Goal: Task Accomplishment & Management: Complete application form

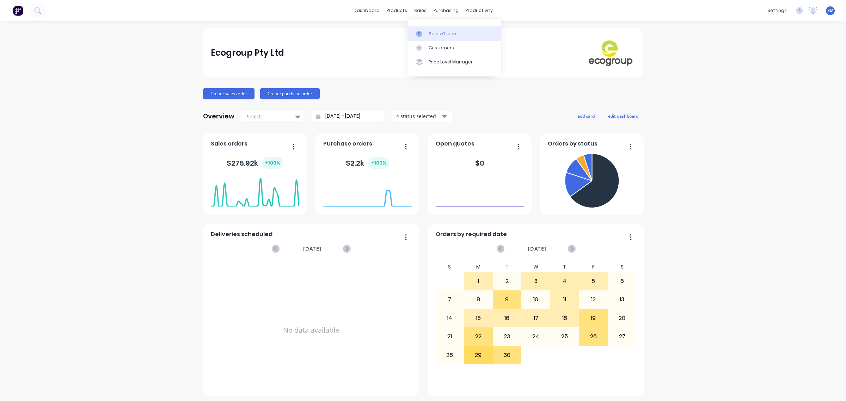
click at [423, 27] on link "Sales Orders" at bounding box center [453, 33] width 93 height 14
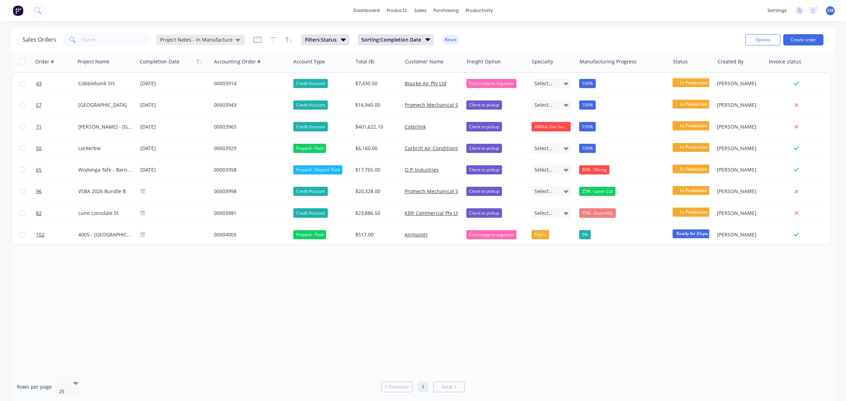
click at [219, 38] on span "Project Notes - In Manufacture" at bounding box center [196, 39] width 73 height 7
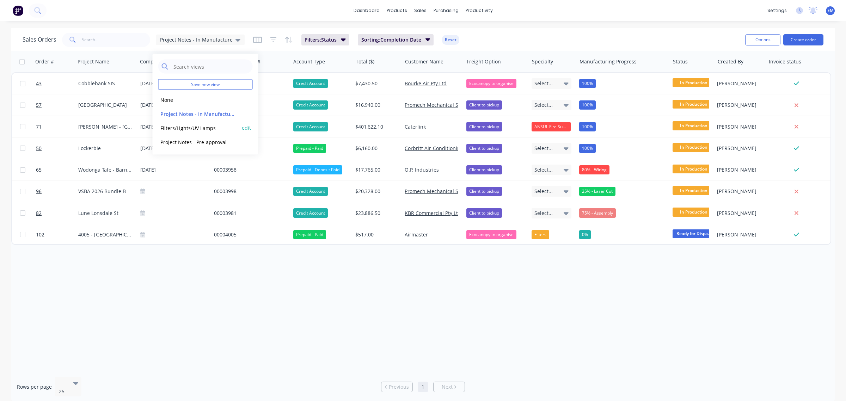
click at [196, 127] on button "Filters/Lights/UV Lamps" at bounding box center [198, 128] width 80 height 8
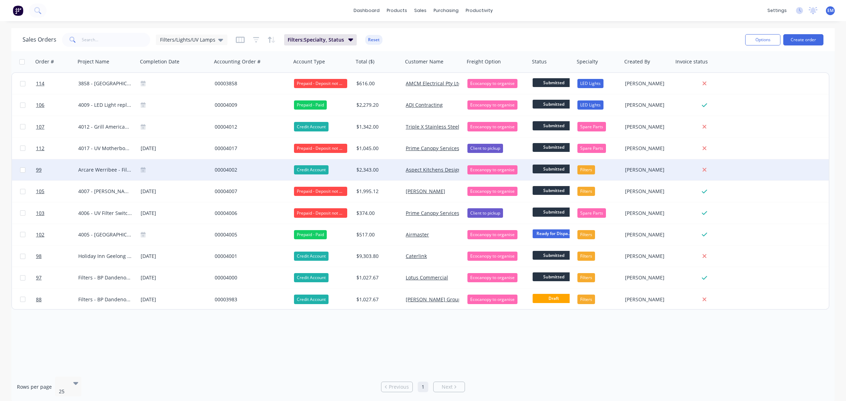
click at [231, 167] on div "00004002" at bounding box center [250, 169] width 70 height 7
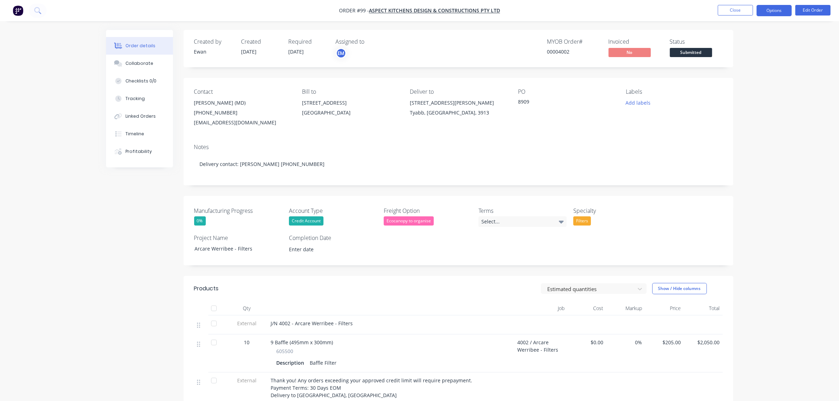
click at [781, 13] on button "Options" at bounding box center [773, 10] width 35 height 11
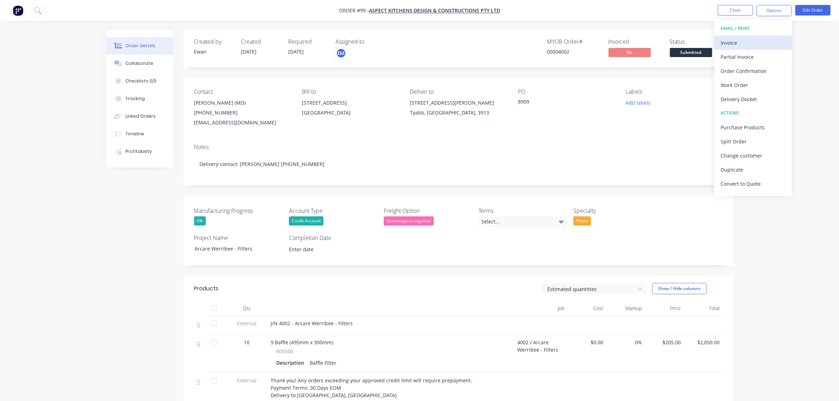
click at [766, 38] on div "Invoice" at bounding box center [753, 43] width 65 height 10
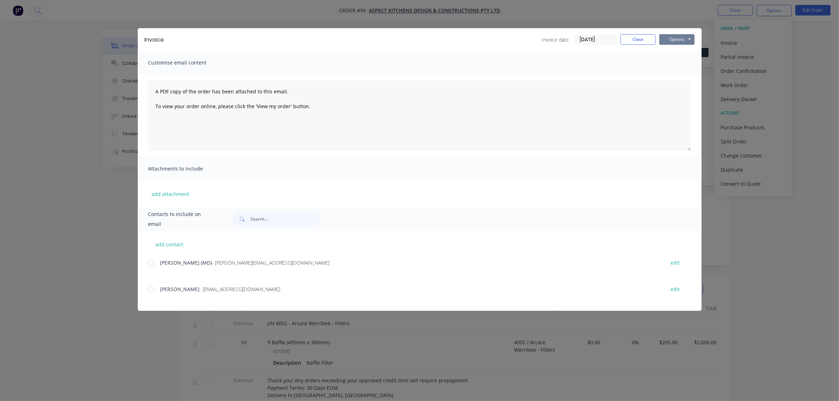
click at [669, 37] on button "Options" at bounding box center [676, 39] width 35 height 11
click at [671, 64] on button "Print" at bounding box center [681, 64] width 45 height 12
click at [629, 42] on button "Close" at bounding box center [637, 39] width 35 height 11
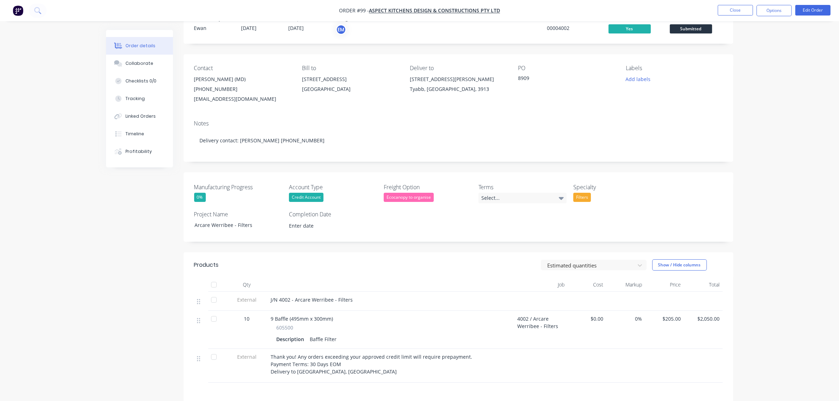
scroll to position [44, 0]
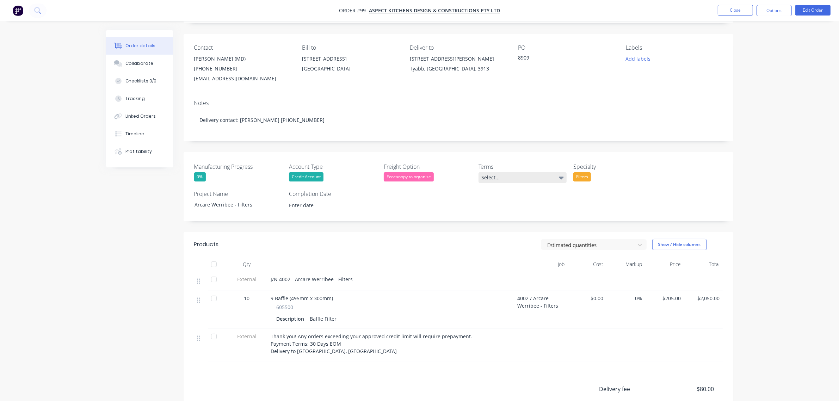
click at [508, 178] on div "Select..." at bounding box center [522, 177] width 88 height 11
click at [510, 221] on div "30 days EOM - Any orders exceeding your approved credit limit will require prep…" at bounding box center [521, 220] width 74 height 9
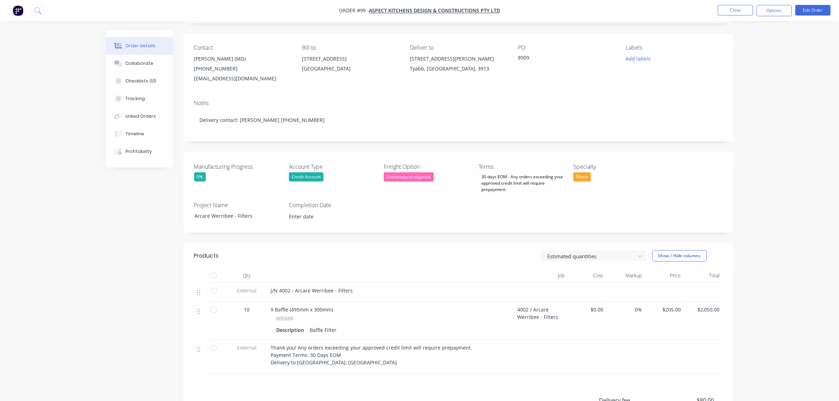
click at [622, 205] on div "Manufacturing Progress 0% Account Type Credit Account Freight Option Ecocanopy …" at bounding box center [459, 192] width 550 height 81
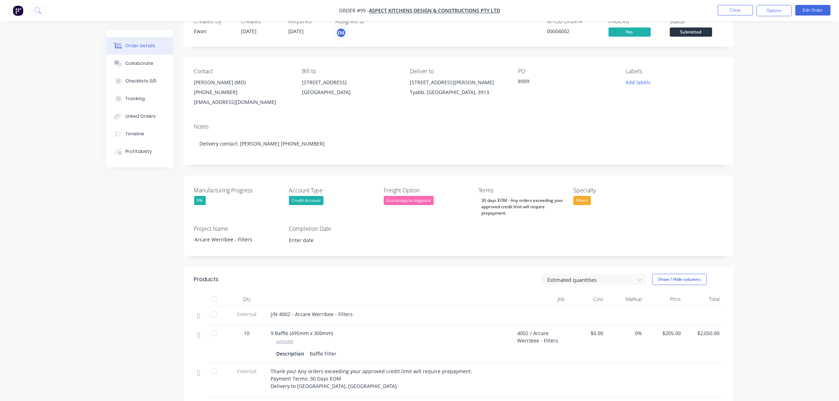
scroll to position [0, 0]
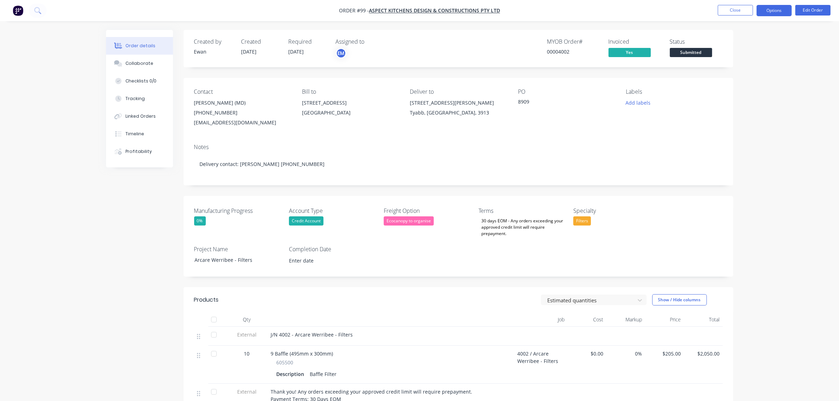
click at [770, 11] on button "Options" at bounding box center [773, 10] width 35 height 11
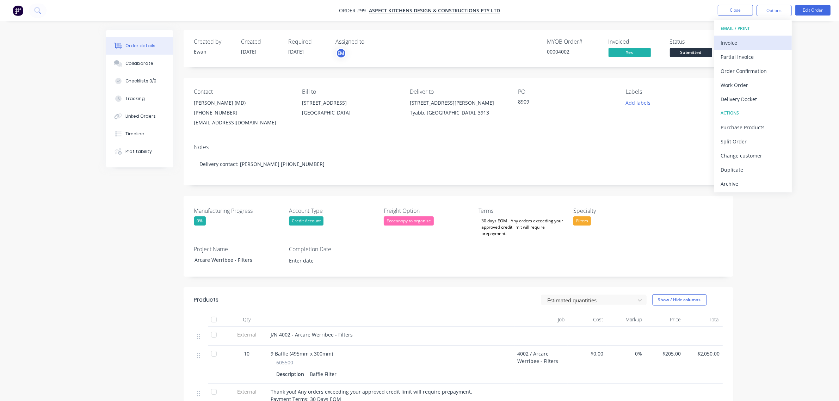
click at [760, 43] on div "Invoice" at bounding box center [753, 43] width 65 height 10
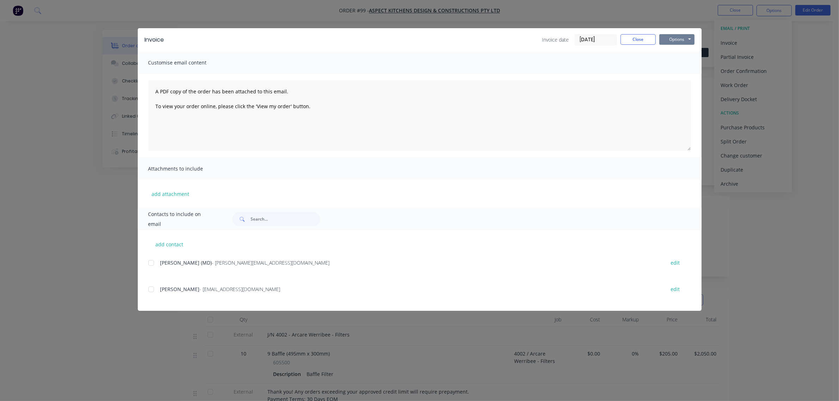
click at [679, 39] on button "Options" at bounding box center [676, 39] width 35 height 11
click at [678, 62] on button "Print" at bounding box center [681, 64] width 45 height 12
click at [635, 39] on button "Close" at bounding box center [637, 39] width 35 height 11
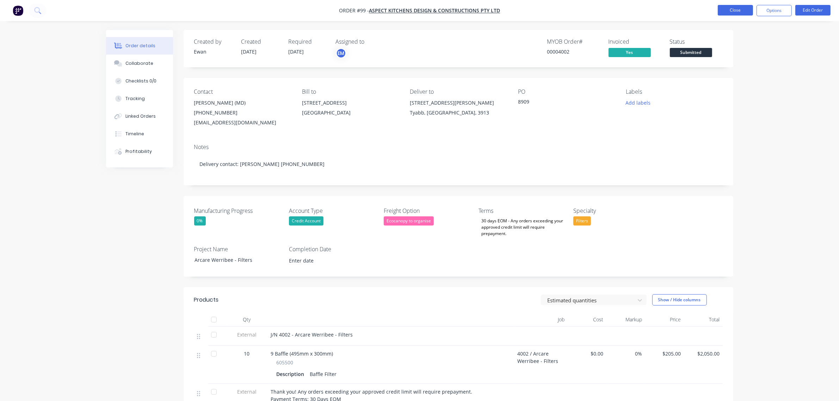
click at [730, 8] on button "Close" at bounding box center [735, 10] width 35 height 11
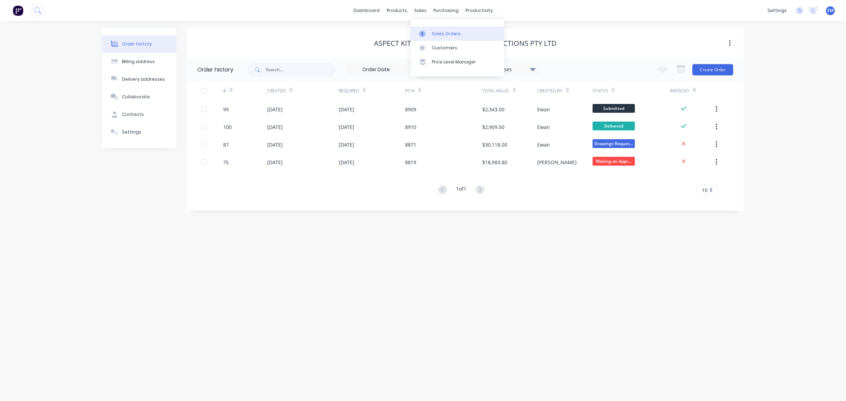
click at [428, 36] on div at bounding box center [424, 34] width 11 height 6
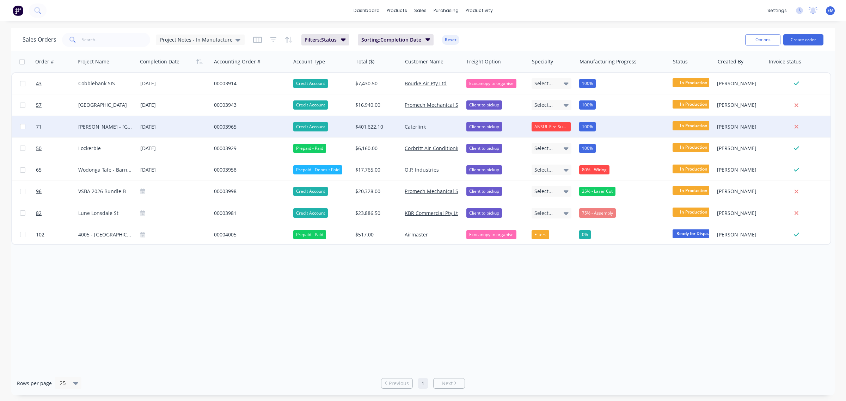
click at [221, 126] on div "00003965" at bounding box center [249, 126] width 70 height 7
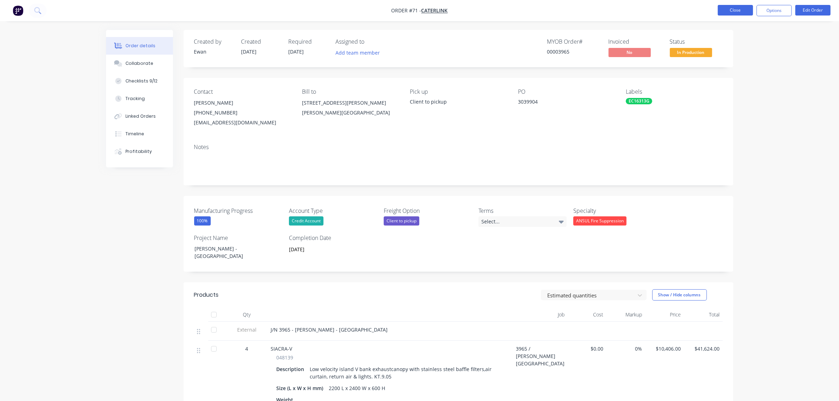
click at [726, 9] on button "Close" at bounding box center [735, 10] width 35 height 11
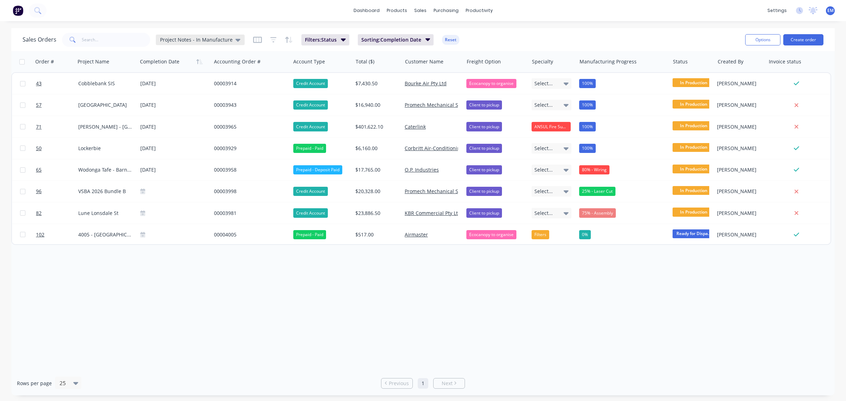
click at [224, 40] on span "Project Notes - In Manufacture" at bounding box center [196, 39] width 73 height 7
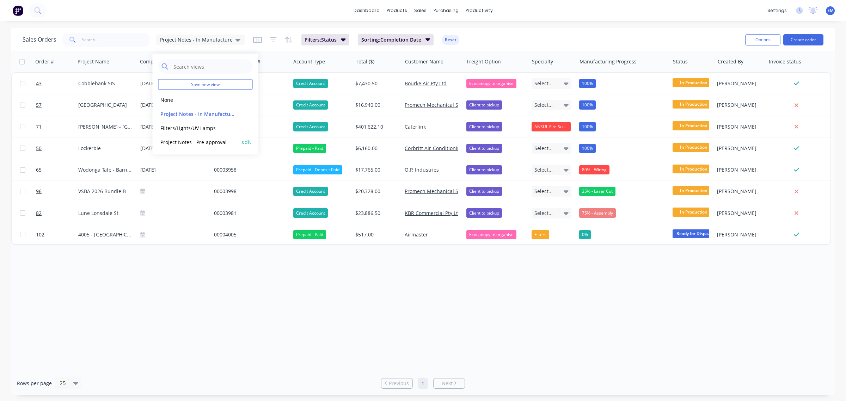
click at [196, 138] on button "Project Notes - Pre-approval" at bounding box center [198, 142] width 80 height 8
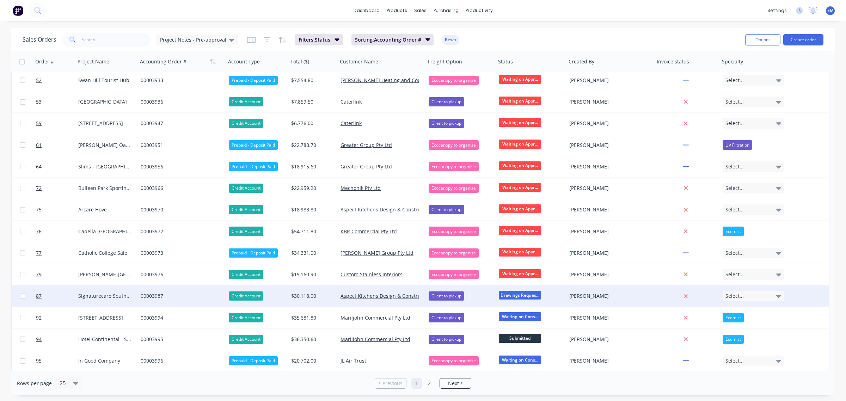
scroll to position [176, 0]
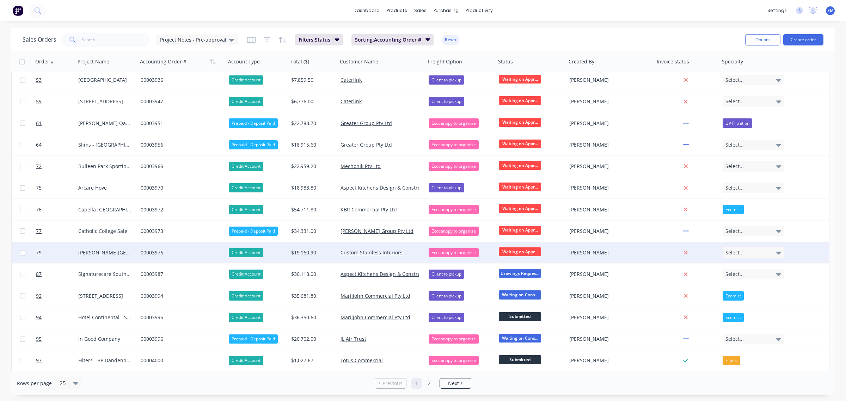
click at [515, 251] on span "Waiting on Appr..." at bounding box center [520, 251] width 42 height 9
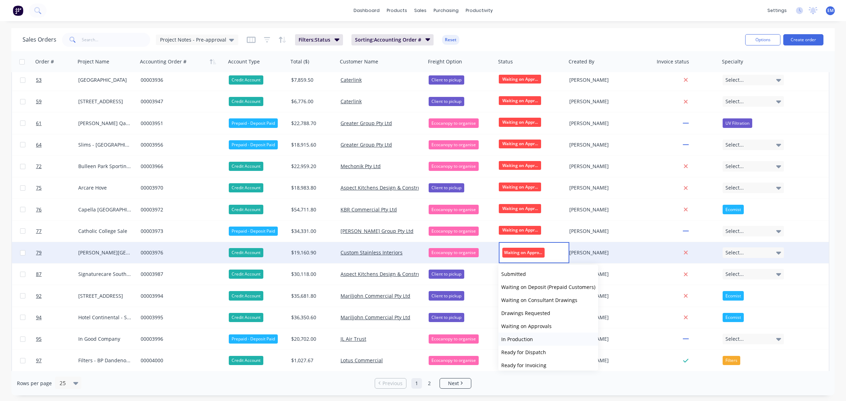
click at [527, 339] on span "In Production" at bounding box center [517, 339] width 32 height 7
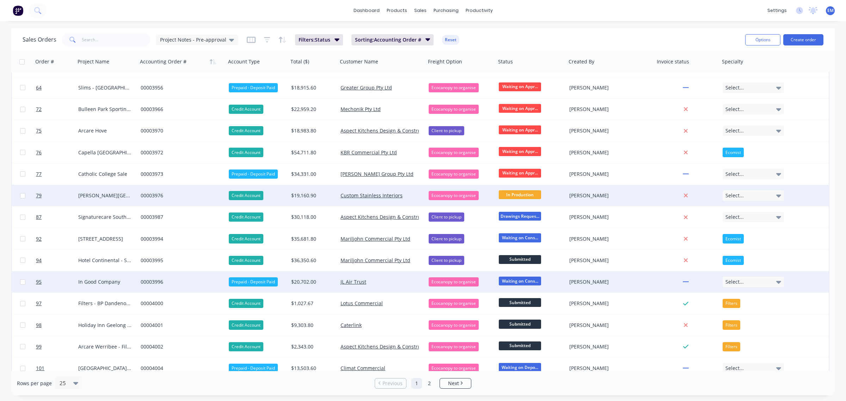
scroll to position [240, 0]
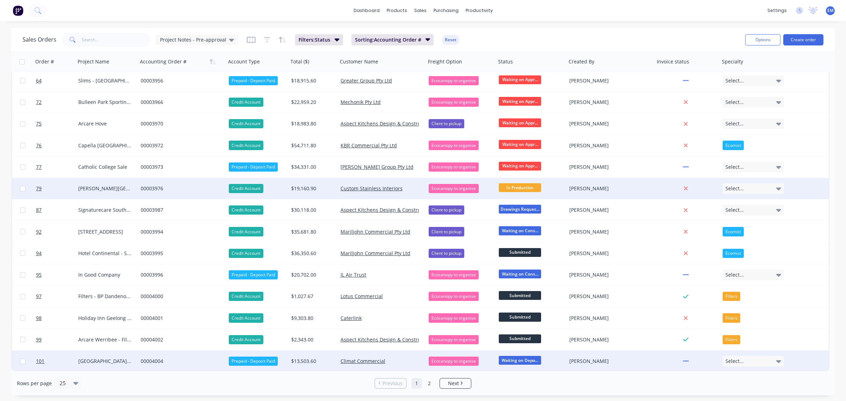
click at [510, 358] on span "Waiting on Depo..." at bounding box center [520, 360] width 42 height 9
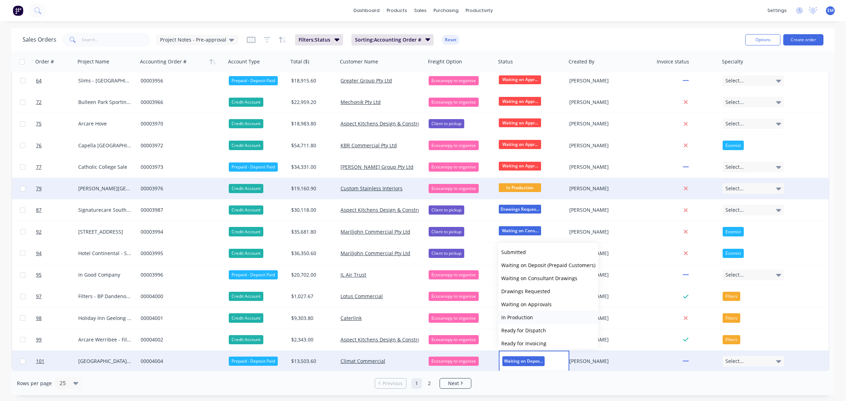
click at [534, 317] on button "In Production" at bounding box center [548, 317] width 100 height 13
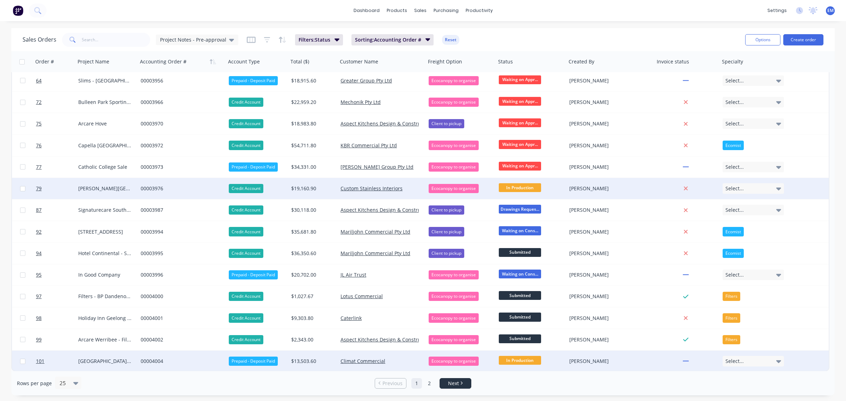
click at [447, 387] on li "Next" at bounding box center [455, 383] width 32 height 11
click at [464, 384] on link "Next" at bounding box center [455, 383] width 31 height 7
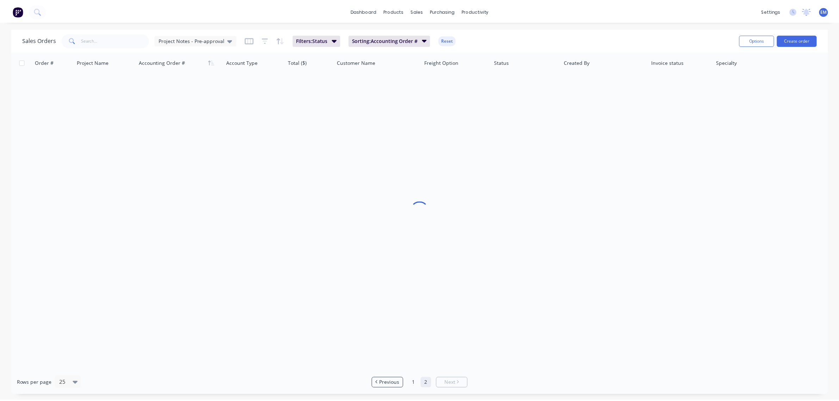
scroll to position [0, 0]
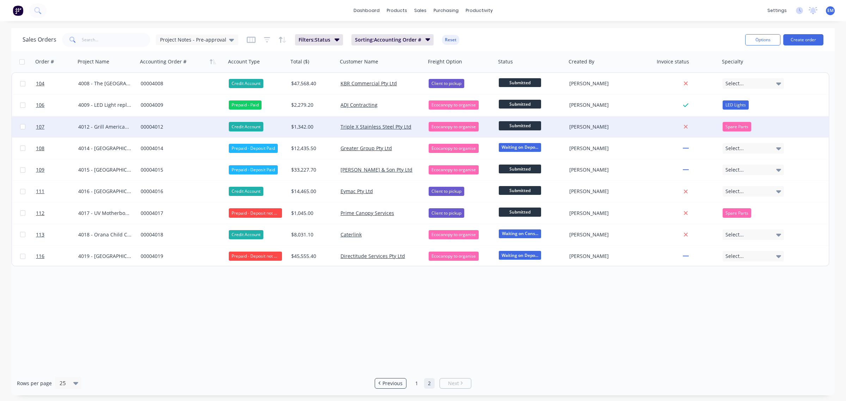
click at [531, 124] on span "Submitted" at bounding box center [520, 125] width 42 height 9
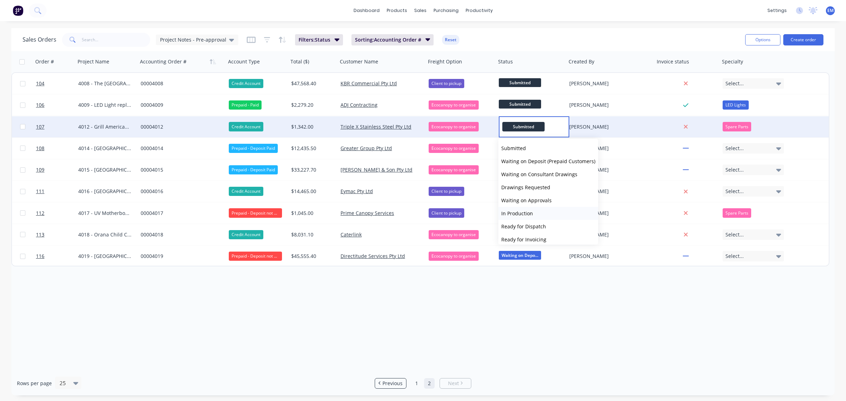
click at [542, 211] on button "In Production" at bounding box center [548, 213] width 100 height 13
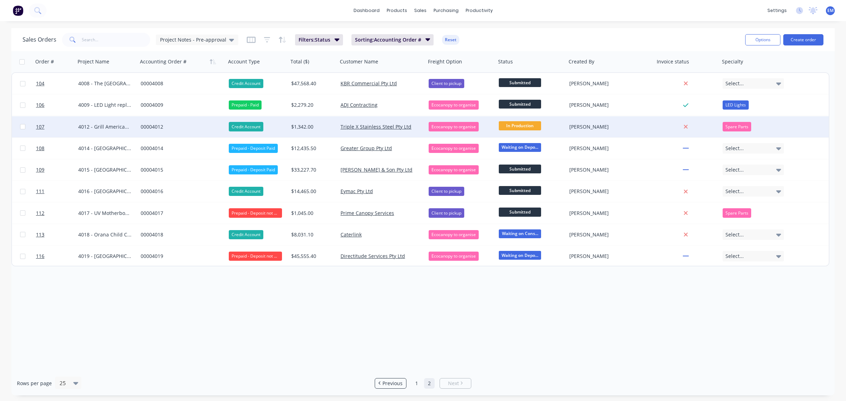
click at [538, 46] on div "Sales Orders Project Notes - Pre-approval Filters: Status Sorting: Accounting O…" at bounding box center [381, 39] width 717 height 17
click at [229, 38] on icon at bounding box center [231, 40] width 5 height 8
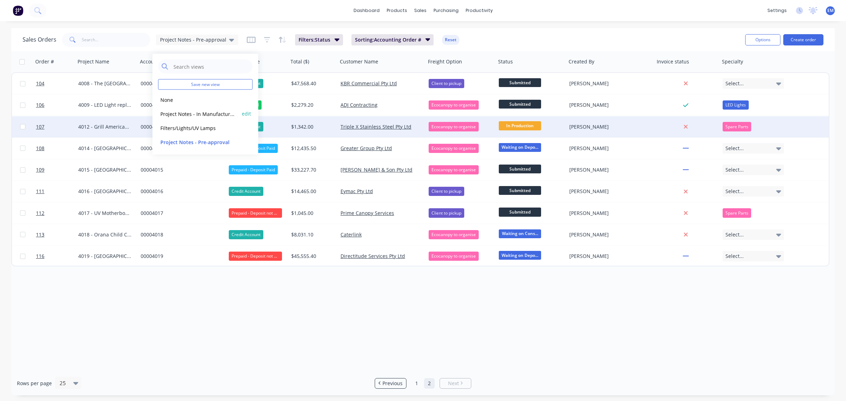
click at [194, 118] on div "Project Notes - In Manufacture (Default) edit" at bounding box center [205, 114] width 94 height 14
click at [197, 112] on button "Project Notes - In Manufacture (Default)" at bounding box center [198, 114] width 80 height 8
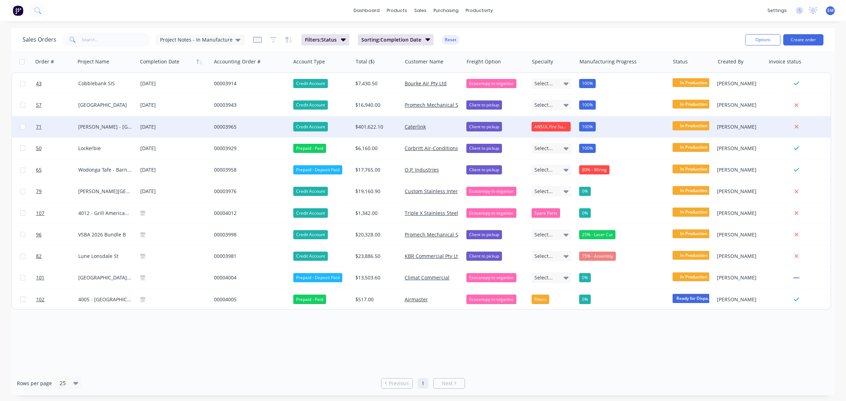
click at [583, 128] on div "100%" at bounding box center [587, 126] width 17 height 9
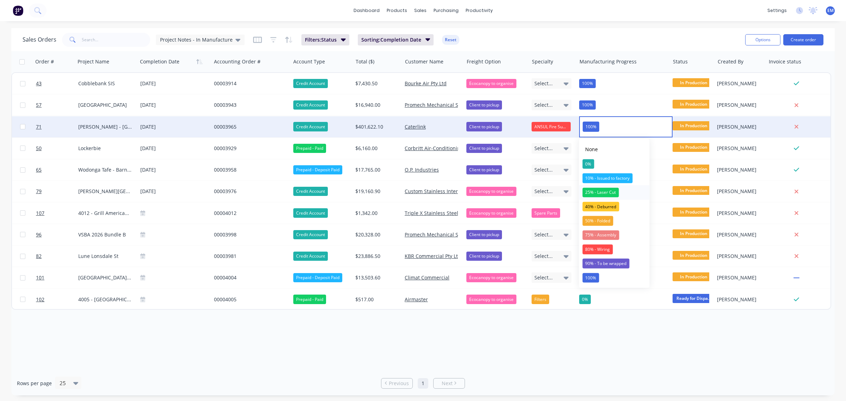
click at [612, 193] on div "25% - Laser Cut" at bounding box center [600, 192] width 36 height 10
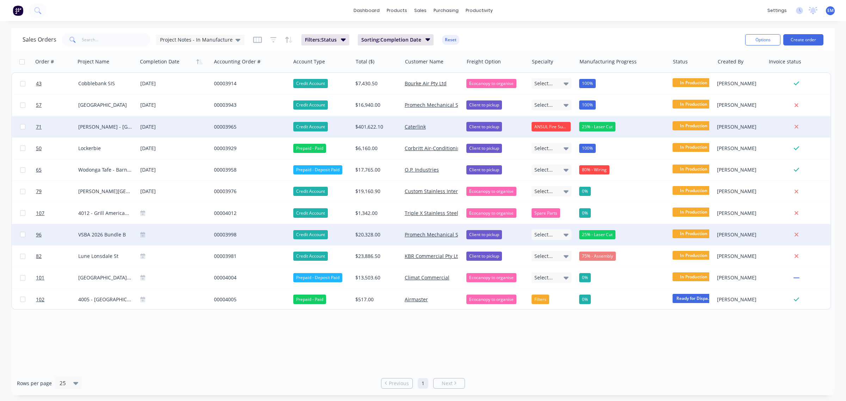
click at [592, 234] on div "25% - Laser Cut" at bounding box center [597, 234] width 36 height 9
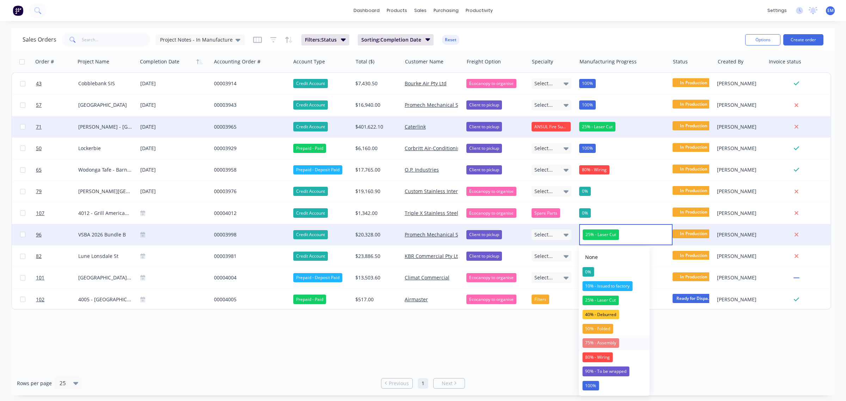
click at [605, 344] on div "75% - Assembly" at bounding box center [600, 343] width 37 height 10
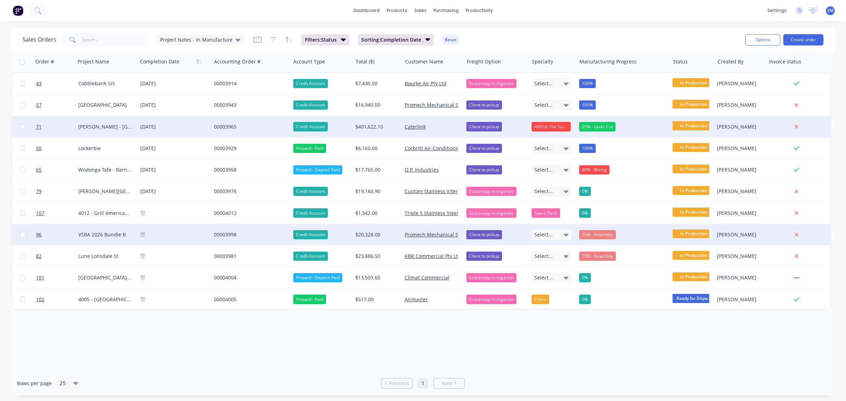
click at [606, 235] on div "75% - Assembly" at bounding box center [597, 234] width 37 height 9
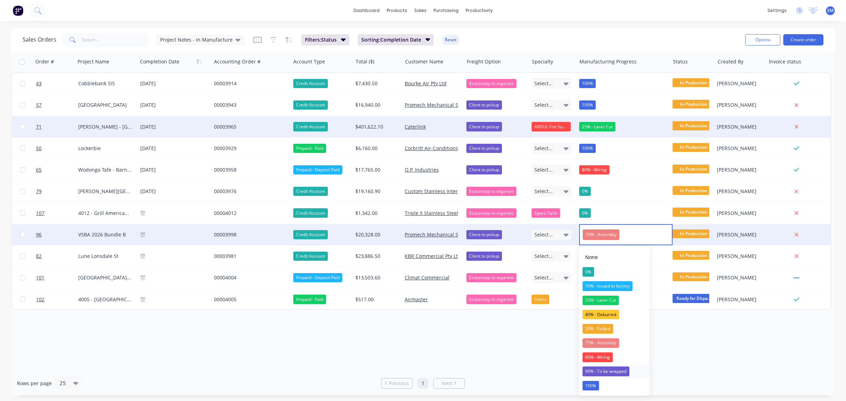
click at [611, 369] on div "90% - To be wrapped" at bounding box center [605, 371] width 47 height 10
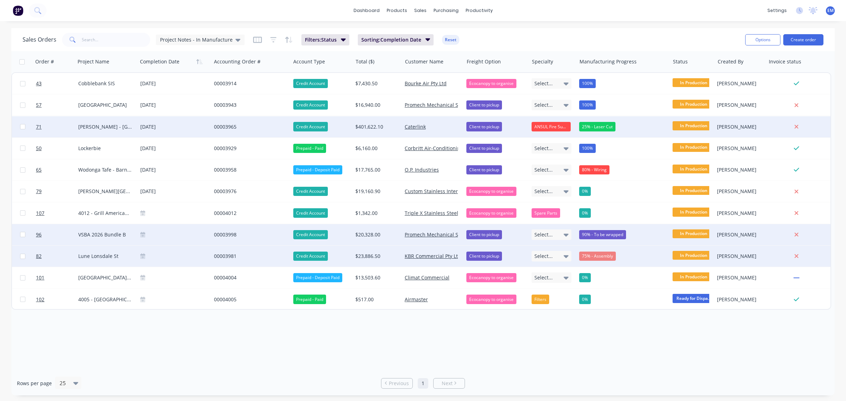
click at [607, 257] on div "75% - Assembly" at bounding box center [597, 256] width 37 height 9
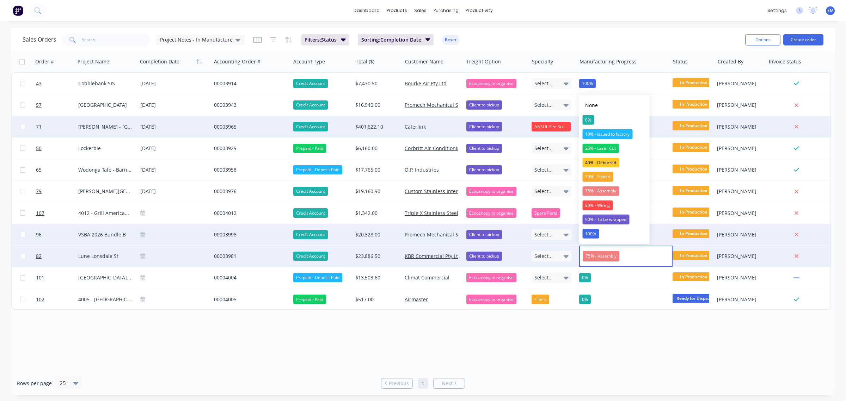
click at [606, 258] on span "75% - Assembly" at bounding box center [600, 256] width 37 height 11
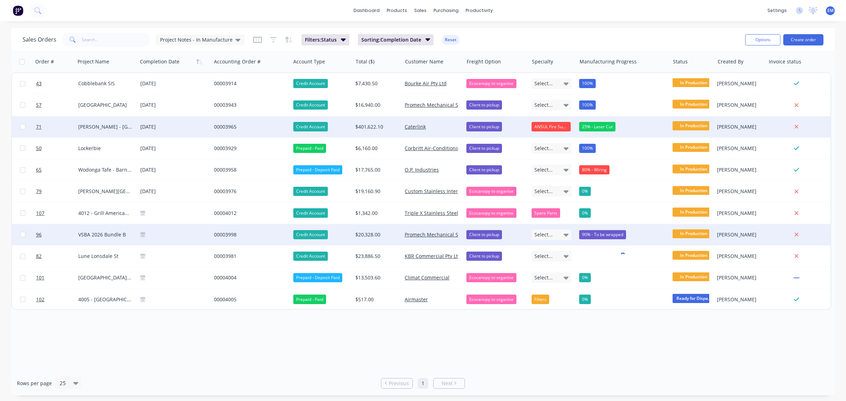
click at [598, 339] on div "Order # Project Name Completion Date Accounting Order # Account Type Total ($) …" at bounding box center [422, 211] width 823 height 320
click at [799, 38] on button "Create order" at bounding box center [803, 39] width 40 height 11
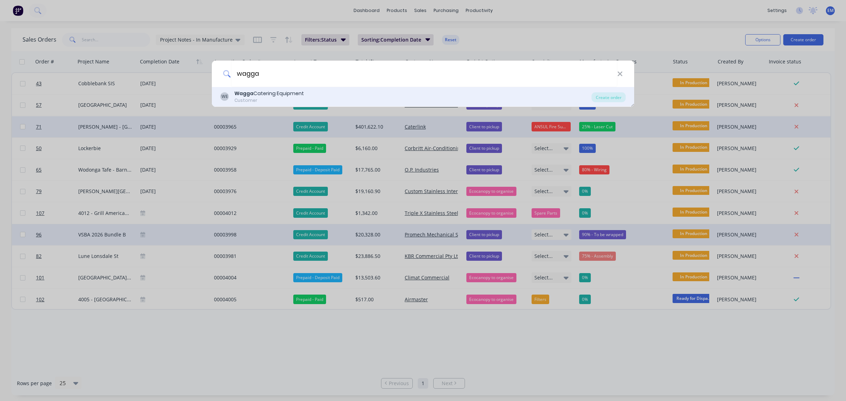
type input "wagga"
click at [412, 97] on div "WE Wagga Catering Equipment Customer" at bounding box center [405, 97] width 371 height 14
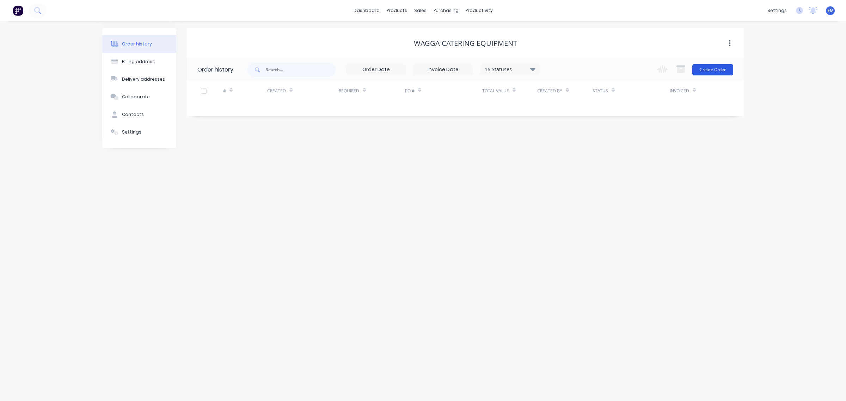
click at [717, 69] on button "Create Order" at bounding box center [712, 69] width 41 height 11
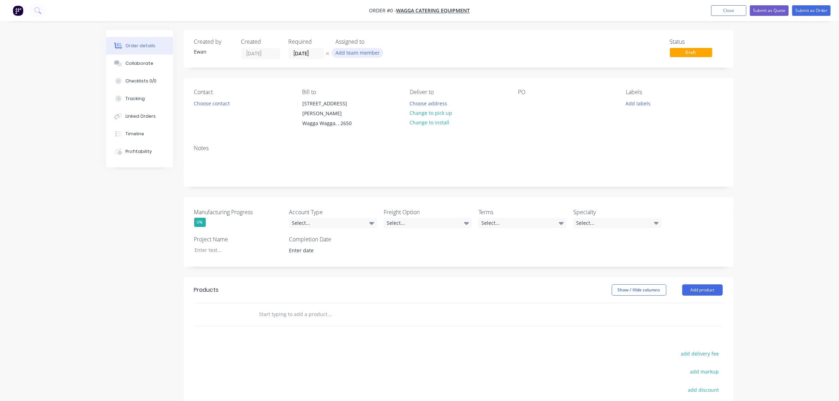
click at [346, 50] on button "Add team member" at bounding box center [358, 53] width 52 height 10
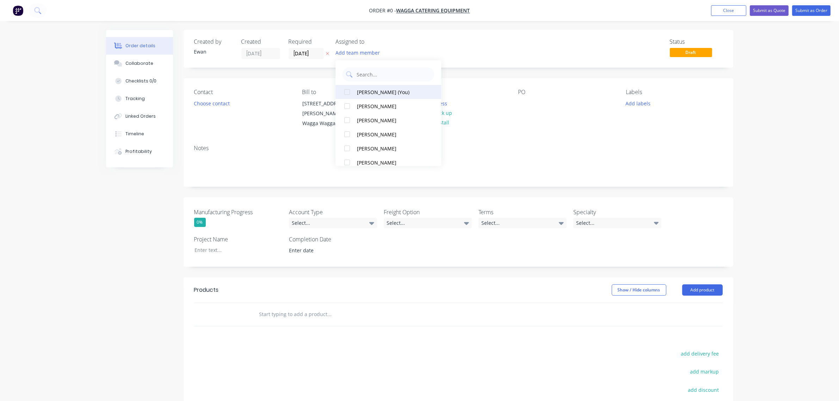
click at [367, 94] on div "Ewan McPhail (You)" at bounding box center [392, 91] width 70 height 7
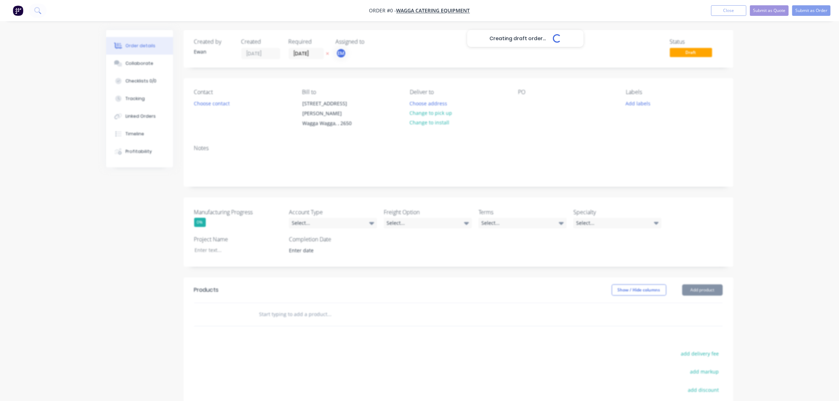
click at [266, 84] on div "Creating draft order... Loading... Order details Collaborate Checklists 0/0 Tra…" at bounding box center [419, 268] width 641 height 476
click at [218, 101] on button "Choose contact" at bounding box center [211, 103] width 43 height 10
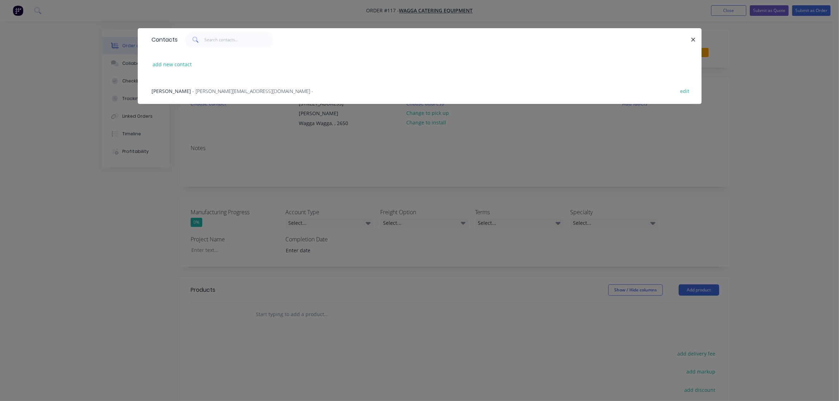
click at [184, 91] on span "Adrian Hamilton" at bounding box center [171, 91] width 39 height 7
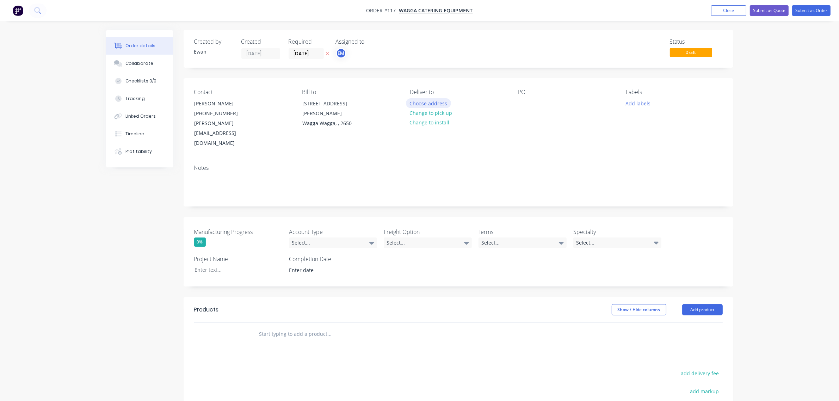
click at [427, 101] on button "Choose address" at bounding box center [428, 103] width 45 height 10
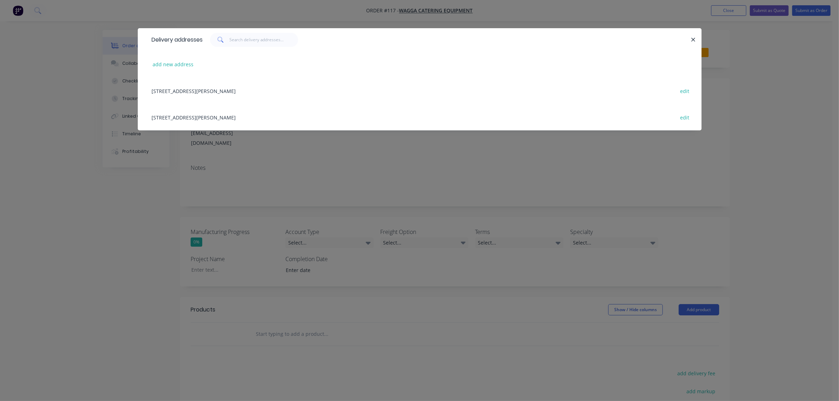
click at [192, 92] on div "34 Pearson Street, Wagga Wagga, undefined, 2650 edit" at bounding box center [419, 91] width 543 height 26
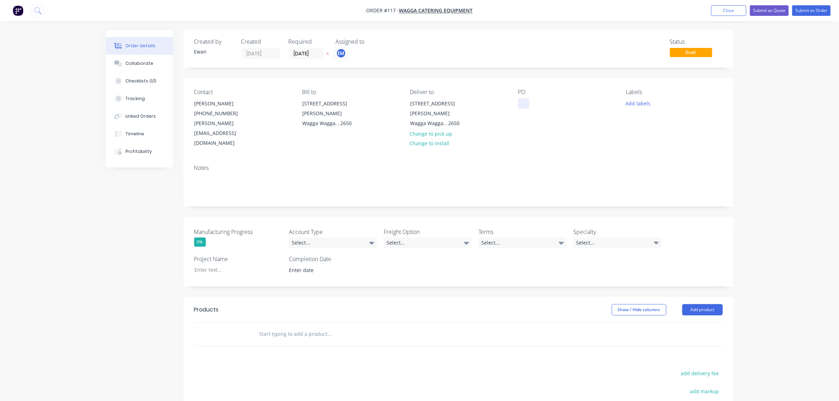
click at [522, 102] on div at bounding box center [523, 103] width 11 height 10
click at [636, 100] on button "Add labels" at bounding box center [638, 103] width 32 height 10
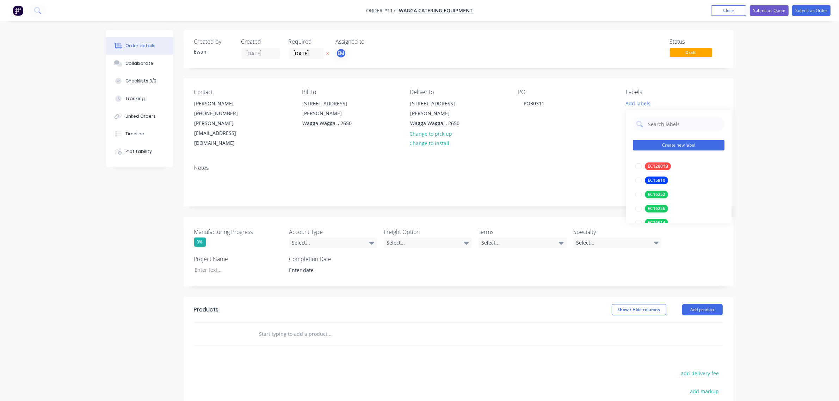
click at [666, 142] on button "Create new label" at bounding box center [679, 145] width 92 height 11
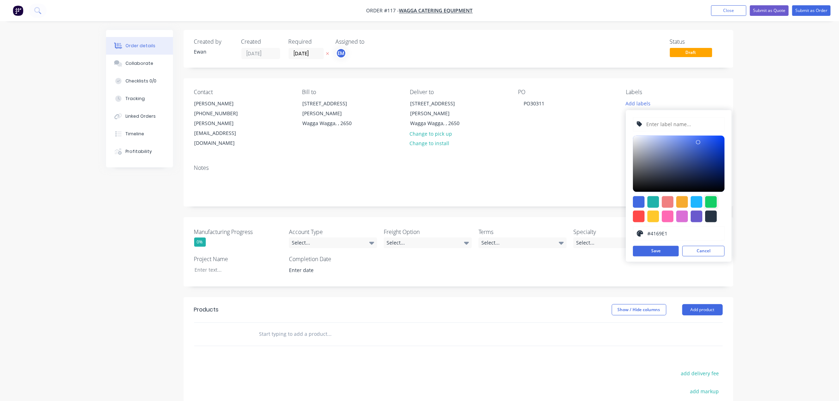
click at [709, 203] on div at bounding box center [711, 202] width 12 height 12
type input "#13CE66"
click at [681, 124] on input "text" at bounding box center [683, 124] width 75 height 13
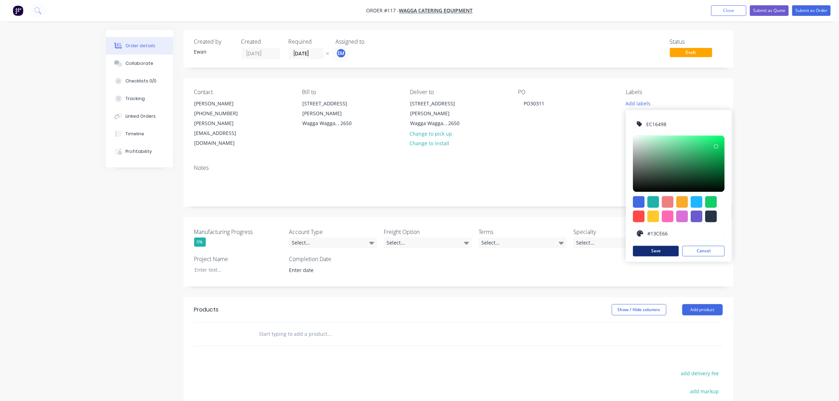
type input "EC16498"
click at [663, 253] on button "Save" at bounding box center [656, 251] width 46 height 11
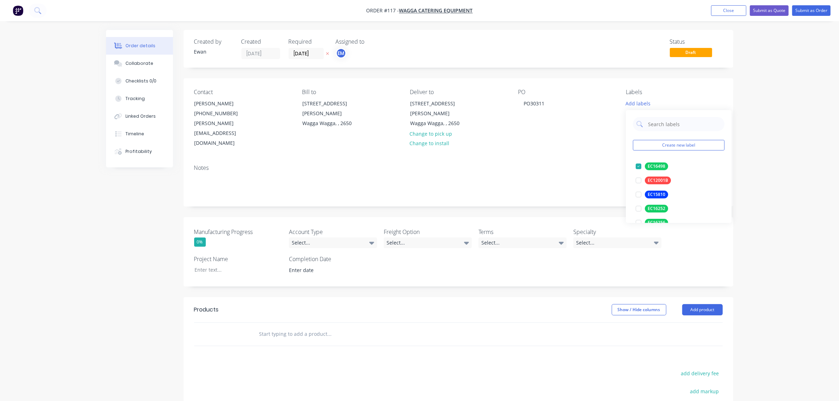
click at [774, 128] on div "Order details Collaborate Checklists 0/0 Tracking Linked Orders Timeline Profit…" at bounding box center [419, 263] width 839 height 526
click at [314, 237] on div "Select..." at bounding box center [333, 242] width 88 height 11
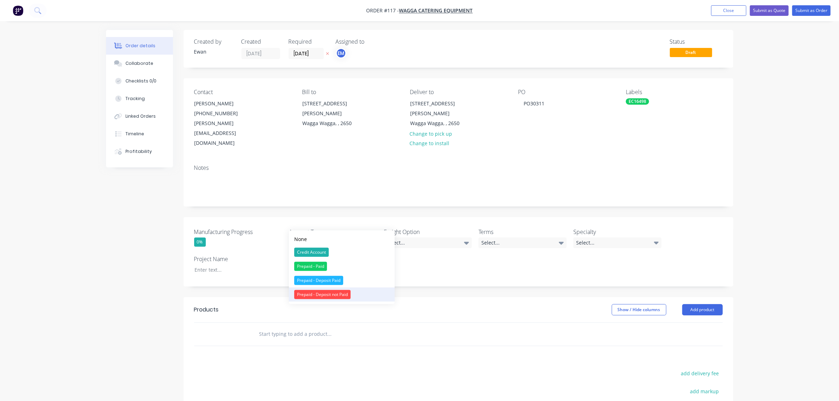
click at [335, 294] on div "Prepaid - Deposit not Paid" at bounding box center [322, 294] width 56 height 9
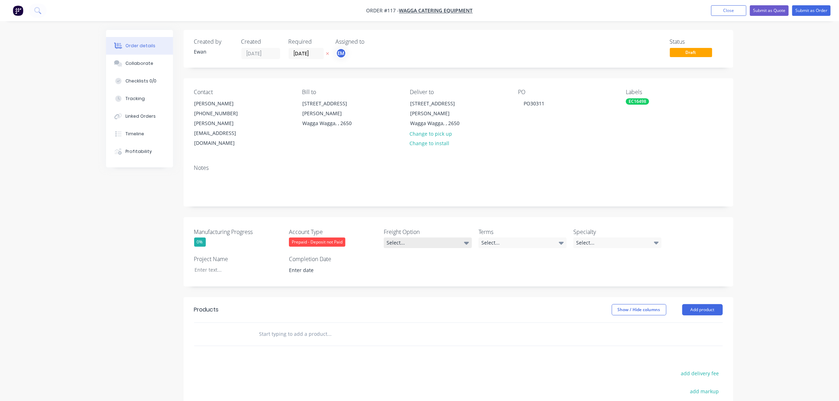
click at [399, 237] on div "Select..." at bounding box center [428, 242] width 88 height 11
click at [414, 251] on div "Ecocanopy to organise" at bounding box center [414, 252] width 50 height 9
click at [490, 237] on div "Select..." at bounding box center [522, 242] width 88 height 11
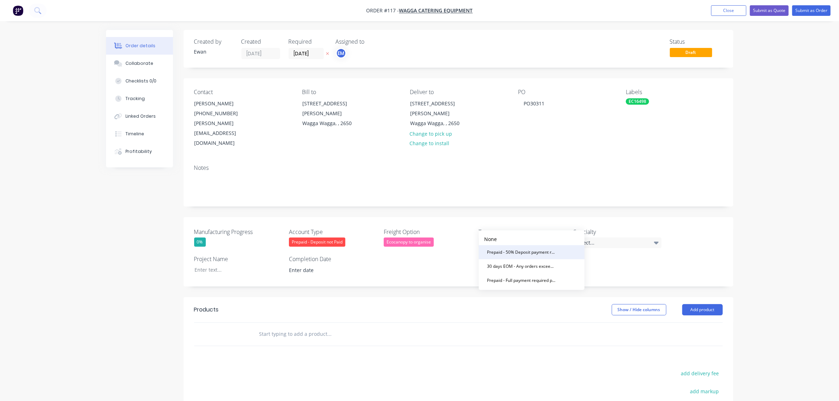
click at [506, 254] on div "Prepaid - 50% Deposit payment required to commence drawings, full payment requi…" at bounding box center [521, 252] width 74 height 9
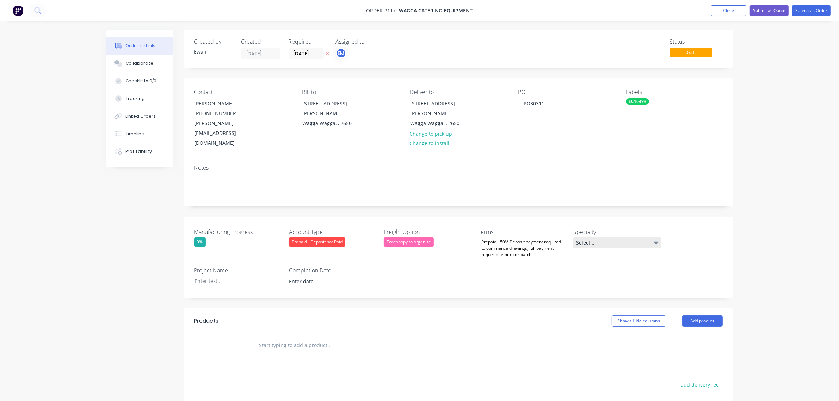
click at [589, 237] on div "Select..." at bounding box center [617, 242] width 88 height 11
click at [225, 276] on div at bounding box center [233, 281] width 88 height 10
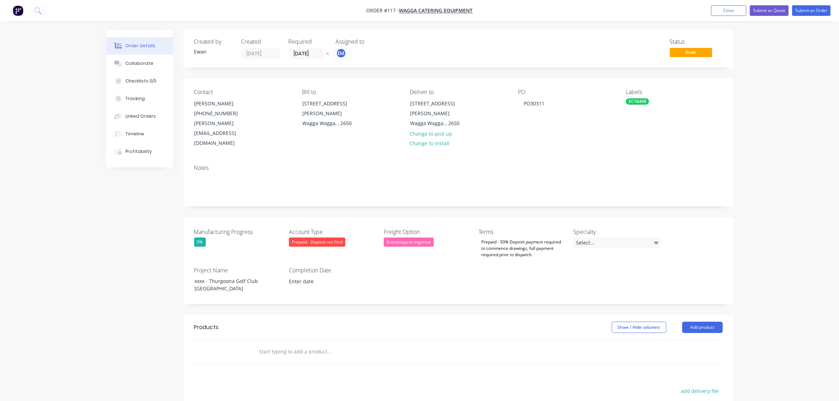
click at [568, 264] on div "Manufacturing Progress 0% Account Type Prepaid - Deposit not Paid Freight Optio…" at bounding box center [459, 260] width 550 height 87
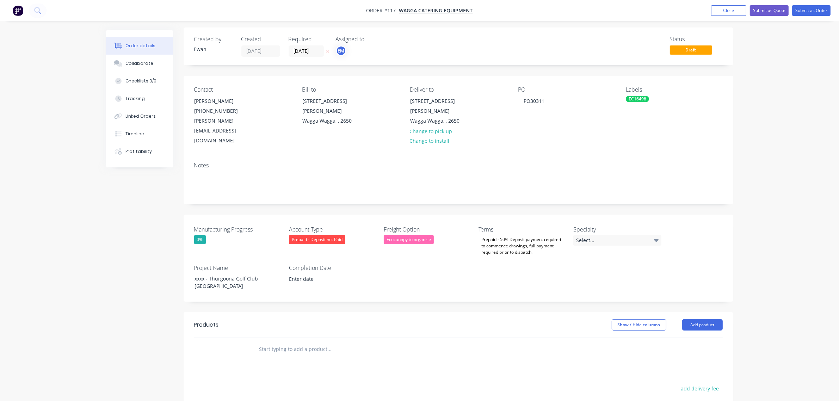
scroll to position [88, 0]
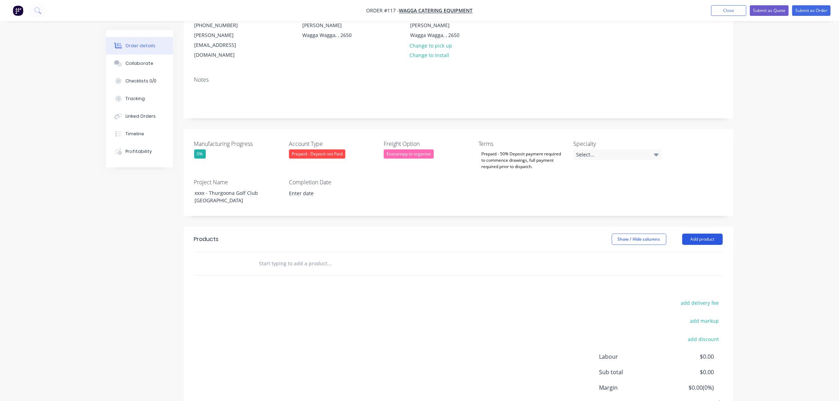
click at [700, 234] on button "Add product" at bounding box center [702, 239] width 41 height 11
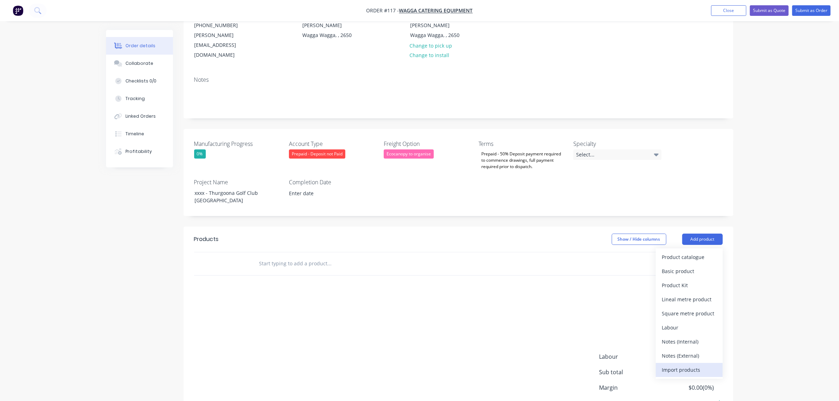
click at [692, 365] on div "Import products" at bounding box center [689, 370] width 54 height 10
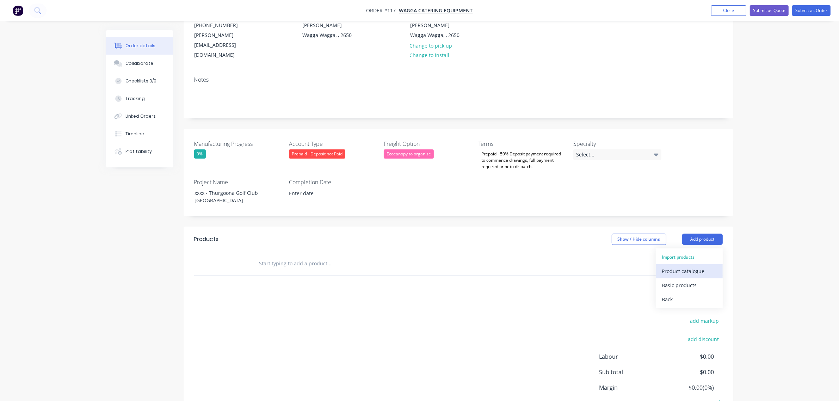
click at [692, 266] on div "Product catalogue" at bounding box center [689, 271] width 54 height 10
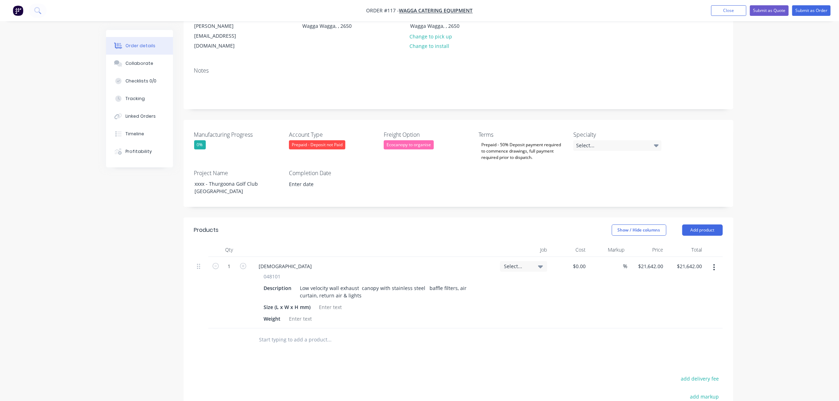
scroll to position [132, 0]
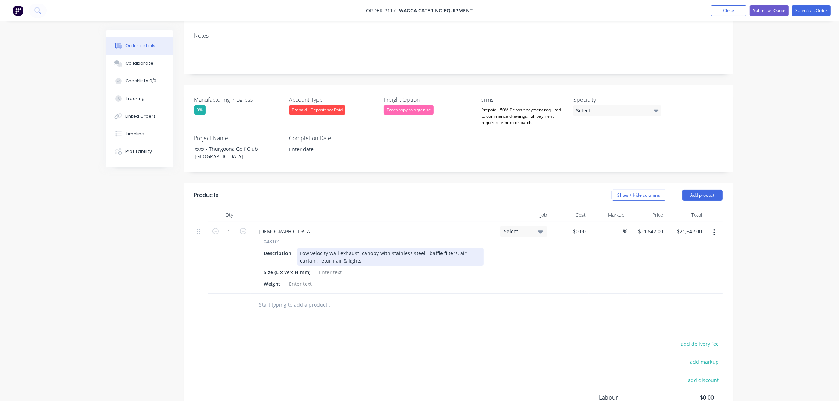
click at [424, 248] on div "Low velocity wall exhaust canopy with stainless steel baffle filters, air curta…" at bounding box center [390, 257] width 186 height 18
click at [351, 248] on div "Low velocity wall exhaust canopy with stainless steel baffle filters, air curta…" at bounding box center [390, 257] width 186 height 18
click at [332, 267] on div at bounding box center [330, 272] width 29 height 10
paste div
click at [296, 279] on div at bounding box center [300, 284] width 29 height 10
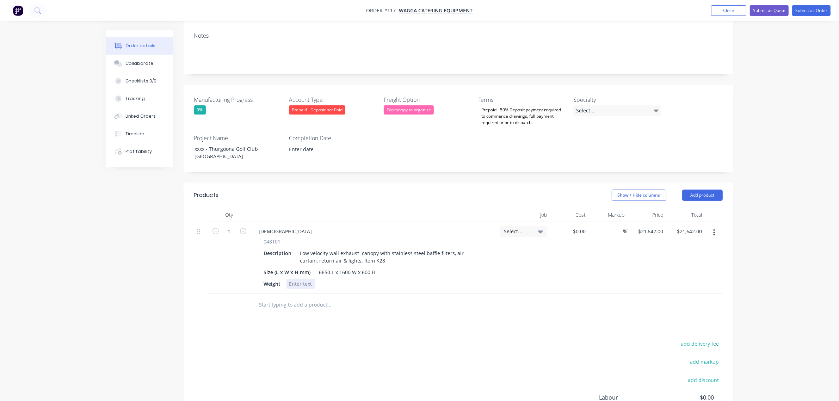
paste div
click at [323, 339] on div "add delivery fee add markup add discount Labour $0.00 Sub total $21,642.00 Marg…" at bounding box center [458, 407] width 529 height 136
click at [688, 339] on button "add delivery fee" at bounding box center [699, 344] width 45 height 10
type input "1685"
click at [783, 301] on div "Order details Collaborate Checklists 0/0 Tracking Linked Orders Timeline Profit…" at bounding box center [419, 180] width 839 height 625
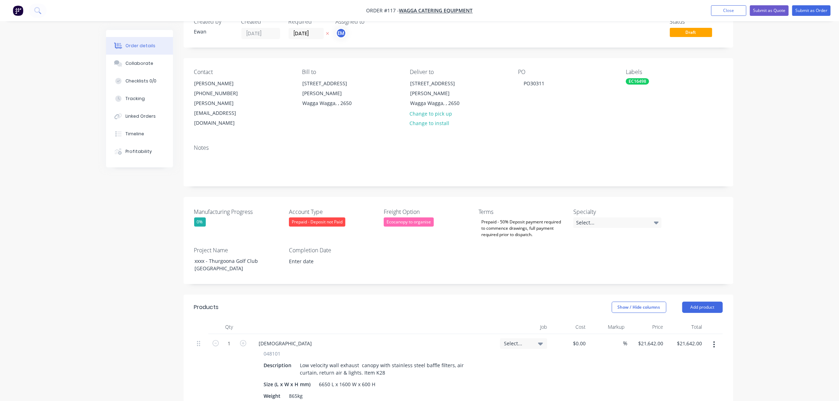
scroll to position [0, 0]
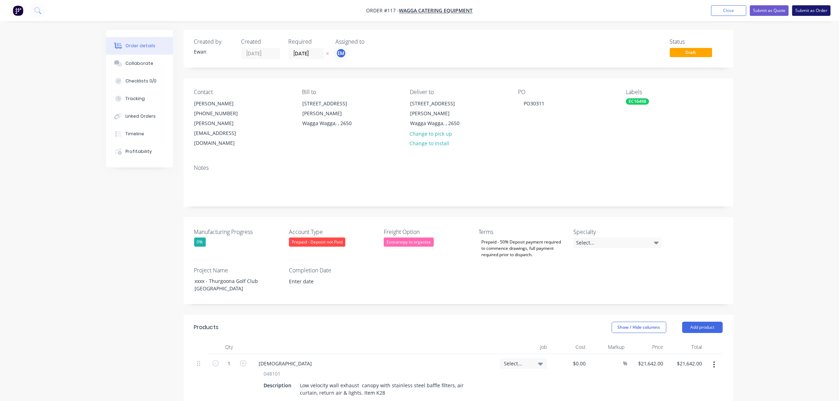
click at [819, 10] on button "Submit as Order" at bounding box center [811, 10] width 38 height 11
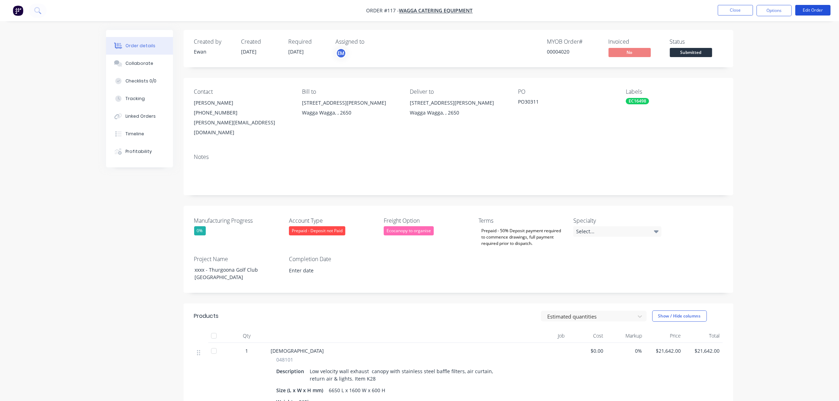
click at [819, 10] on button "Edit Order" at bounding box center [812, 10] width 35 height 11
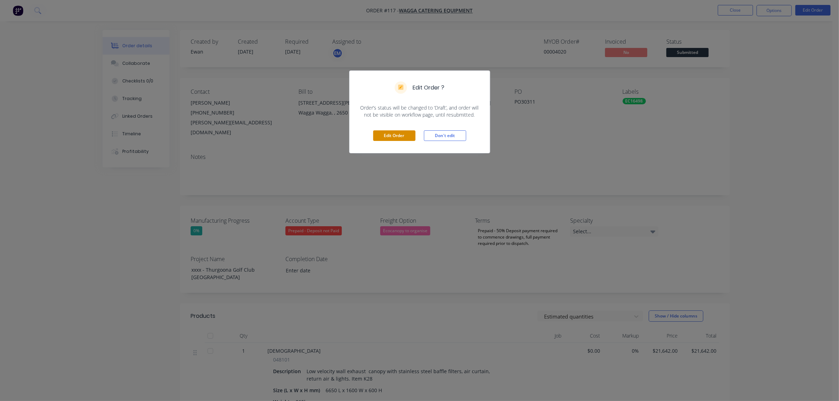
click at [406, 137] on button "Edit Order" at bounding box center [394, 135] width 42 height 11
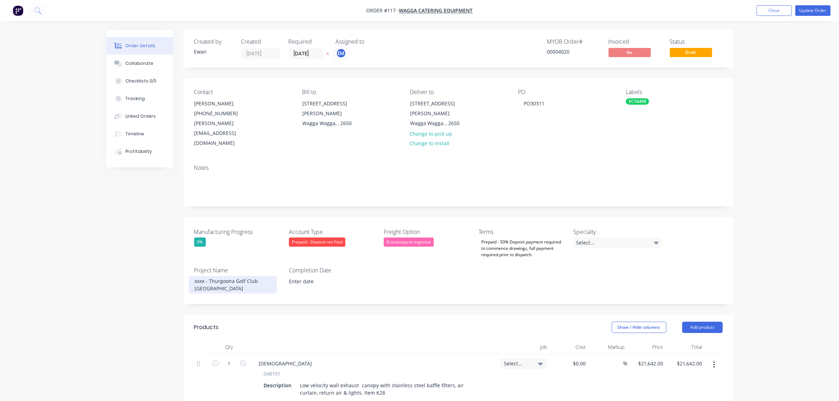
click at [198, 276] on div "xxxx - Thurgoona Golf Club NSW" at bounding box center [233, 285] width 88 height 18
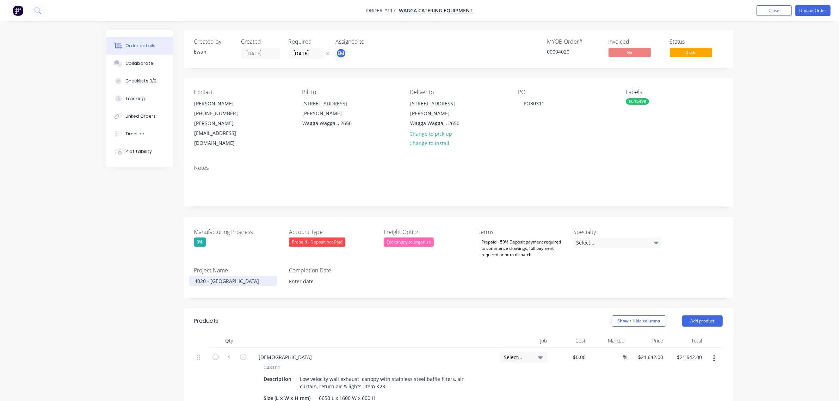
scroll to position [88, 0]
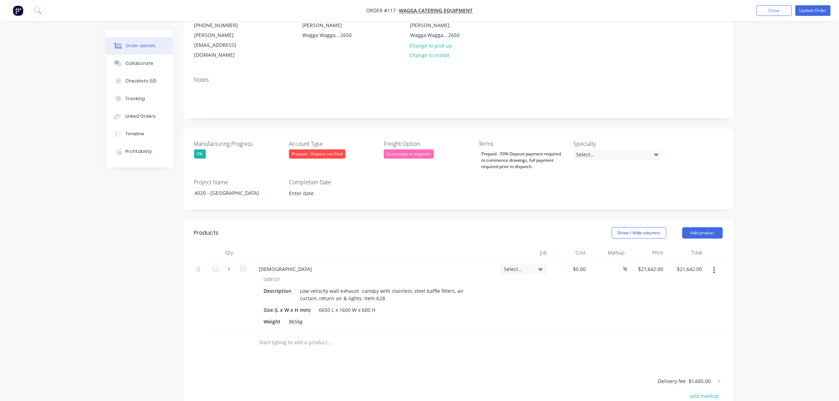
click at [534, 266] on div "Select..." at bounding box center [523, 269] width 39 height 6
click at [508, 303] on button "Create new job" at bounding box center [498, 308] width 92 height 11
click at [513, 295] on input "Job Number" at bounding box center [498, 300] width 92 height 11
type input "4020"
click at [520, 321] on input "Job Name" at bounding box center [498, 326] width 92 height 11
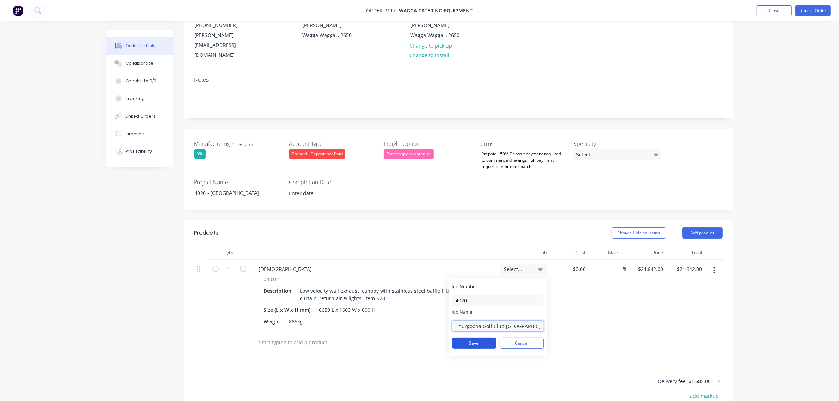
type input "Thurgoona Golf Club NSW"
click at [494, 338] on button "Save" at bounding box center [474, 343] width 44 height 11
click at [580, 331] on div at bounding box center [458, 342] width 529 height 23
click at [705, 227] on button "Add product" at bounding box center [702, 232] width 41 height 11
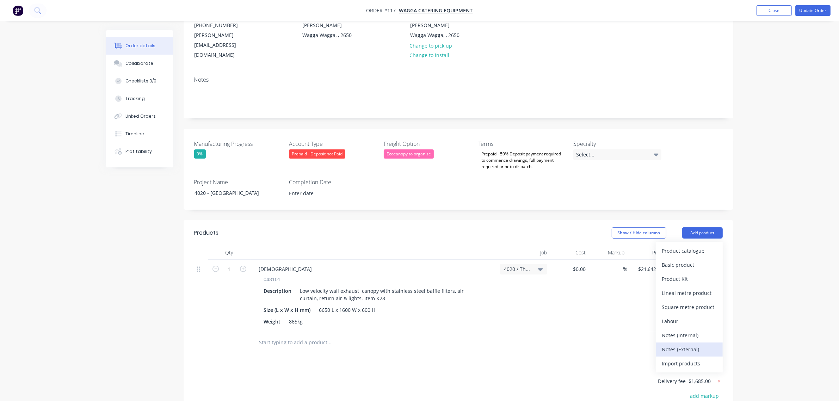
click at [690, 344] on div "Notes (External)" at bounding box center [689, 349] width 54 height 10
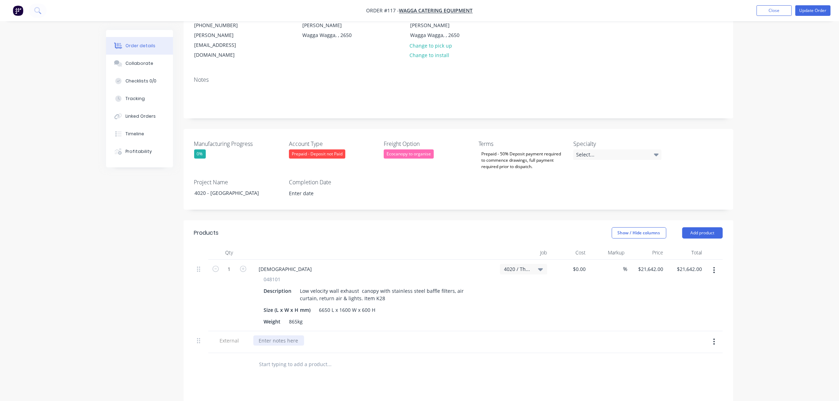
click at [294, 335] on div at bounding box center [278, 340] width 51 height 10
